Goal: Task Accomplishment & Management: Use online tool/utility

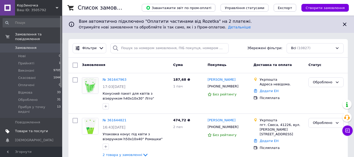
click at [31, 129] on span "Товари та послуги" at bounding box center [31, 131] width 33 height 5
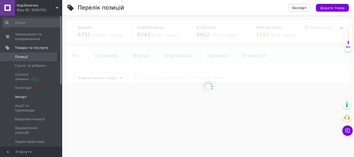
click at [24, 96] on span "Імпорт" at bounding box center [21, 97] width 12 height 5
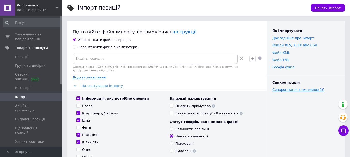
click at [279, 92] on link "Синхронізація з системою 1С" at bounding box center [299, 90] width 52 height 4
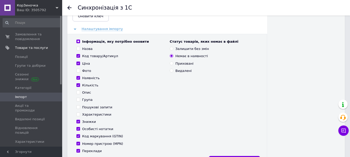
scroll to position [78, 0]
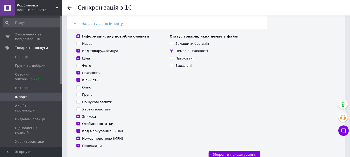
click at [78, 45] on input "Назва" at bounding box center [77, 43] width 3 height 3
checkbox input "true"
click at [79, 52] on input "Код товару/Артикул" at bounding box center [77, 50] width 3 height 3
checkbox input "false"
click at [78, 60] on input "Ціна" at bounding box center [77, 58] width 3 height 3
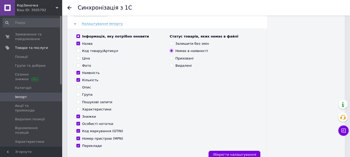
checkbox input "false"
click at [78, 74] on input "Наявність" at bounding box center [77, 72] width 3 height 3
checkbox input "false"
click at [78, 82] on input "Кількість" at bounding box center [77, 79] width 3 height 3
checkbox input "false"
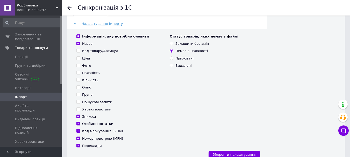
click at [78, 89] on input "Опис" at bounding box center [77, 87] width 3 height 3
checkbox input "true"
click at [78, 104] on input "Пошукові запити" at bounding box center [77, 101] width 3 height 3
checkbox input "true"
click at [78, 111] on input "Характеристики" at bounding box center [77, 109] width 3 height 3
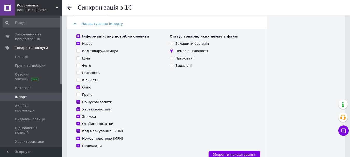
checkbox input "true"
click at [78, 118] on input "Знижки" at bounding box center [77, 116] width 3 height 3
checkbox input "false"
drag, startPoint x: 78, startPoint y: 129, endPoint x: 78, endPoint y: 132, distance: 3.1
click at [78, 126] on input "Особисті нотатки" at bounding box center [77, 123] width 3 height 3
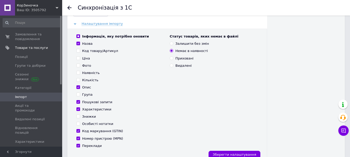
checkbox input "false"
click at [78, 133] on input "Код маркування (GTIN)" at bounding box center [77, 130] width 3 height 3
checkbox input "false"
click at [78, 140] on input "Номер пристрою (MPN)" at bounding box center [77, 138] width 3 height 3
checkbox input "false"
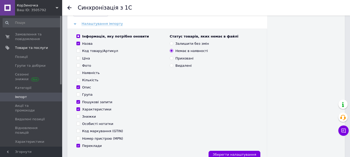
click at [173, 45] on input "Залишити без змін" at bounding box center [171, 43] width 3 height 3
radio input "true"
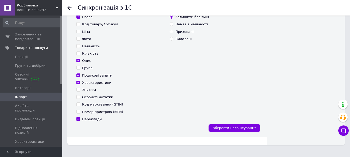
scroll to position [128, 0]
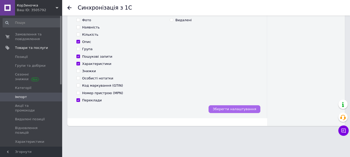
click at [237, 109] on span "Зберегти налаштування" at bounding box center [235, 109] width 44 height 4
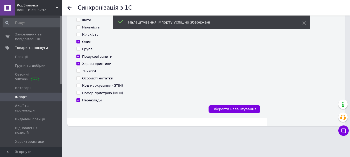
click at [69, 8] on use at bounding box center [69, 8] width 4 height 4
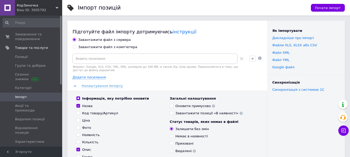
click at [73, 47] on input "Завантажити файл з комп'ютера" at bounding box center [74, 46] width 3 height 3
radio input "true"
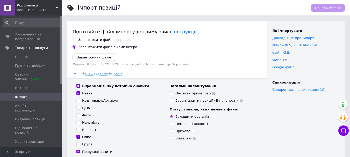
click at [94, 57] on icon "Завантажити файл" at bounding box center [94, 57] width 34 height 4
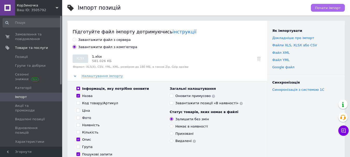
click at [324, 9] on span "Почати імпорт" at bounding box center [328, 8] width 26 height 4
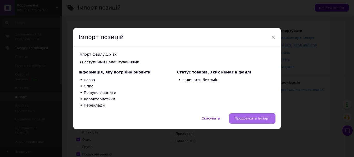
click at [253, 118] on span "Продовжити імпорт" at bounding box center [253, 119] width 36 height 4
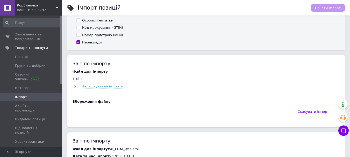
scroll to position [156, 0]
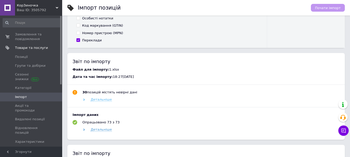
click at [102, 100] on span "Детальніше" at bounding box center [101, 100] width 21 height 4
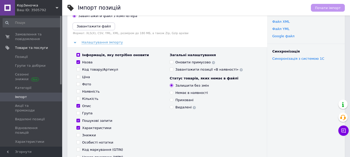
scroll to position [26, 0]
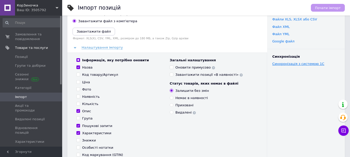
click at [283, 65] on link "Синхронізація з системою 1С" at bounding box center [299, 64] width 52 height 4
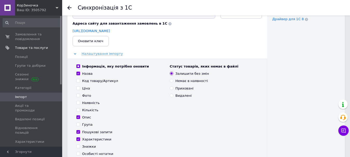
scroll to position [52, 0]
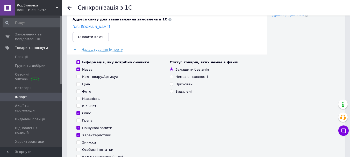
click at [78, 71] on input "Назва" at bounding box center [77, 69] width 3 height 3
checkbox input "false"
click at [79, 78] on input "Код товару/Артикул" at bounding box center [77, 76] width 3 height 3
checkbox input "true"
click at [79, 87] on label "Ціна" at bounding box center [82, 84] width 13 height 5
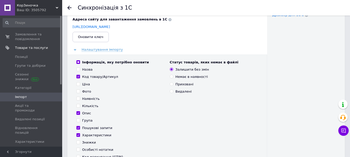
click at [79, 86] on input "Ціна" at bounding box center [77, 83] width 3 height 3
checkbox input "true"
click at [79, 93] on input "Фото" at bounding box center [77, 91] width 3 height 3
checkbox input "false"
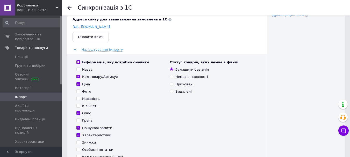
click at [79, 100] on input "Наявність" at bounding box center [77, 98] width 3 height 3
checkbox input "true"
click at [79, 108] on input "Кількість" at bounding box center [77, 105] width 3 height 3
checkbox input "true"
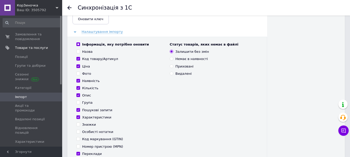
scroll to position [78, 0]
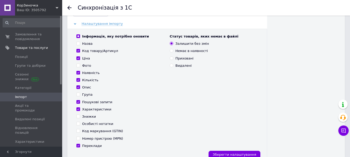
click at [78, 89] on input "Опис" at bounding box center [77, 87] width 3 height 3
checkbox input "false"
click at [79, 104] on input "Пошукові запити" at bounding box center [77, 101] width 3 height 3
checkbox input "false"
click at [78, 111] on input "Характеристики" at bounding box center [77, 109] width 3 height 3
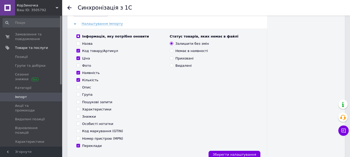
checkbox input "false"
click at [78, 118] on input "Знижки" at bounding box center [77, 116] width 3 height 3
checkbox input "true"
click at [79, 126] on input "Особисті нотатки" at bounding box center [77, 123] width 3 height 3
checkbox input "true"
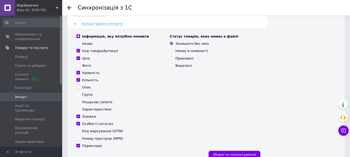
click at [78, 133] on input "Код маркування (GTIN)" at bounding box center [77, 130] width 3 height 3
checkbox input "true"
click at [79, 140] on input "Номер пристрою (MPN)" at bounding box center [77, 138] width 3 height 3
checkbox input "true"
click at [172, 52] on input "Немає в наявності" at bounding box center [171, 50] width 3 height 3
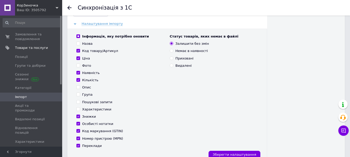
radio input "true"
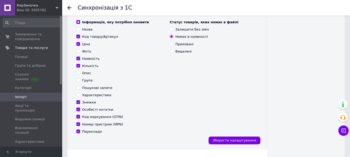
scroll to position [104, 0]
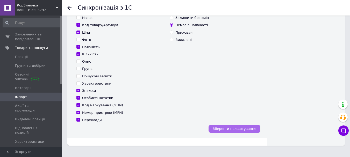
click at [236, 131] on span "Зберегти налаштування" at bounding box center [235, 129] width 44 height 4
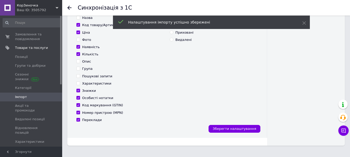
click at [69, 6] on use at bounding box center [69, 8] width 4 height 4
